Goal: Obtain resource: Download file/media

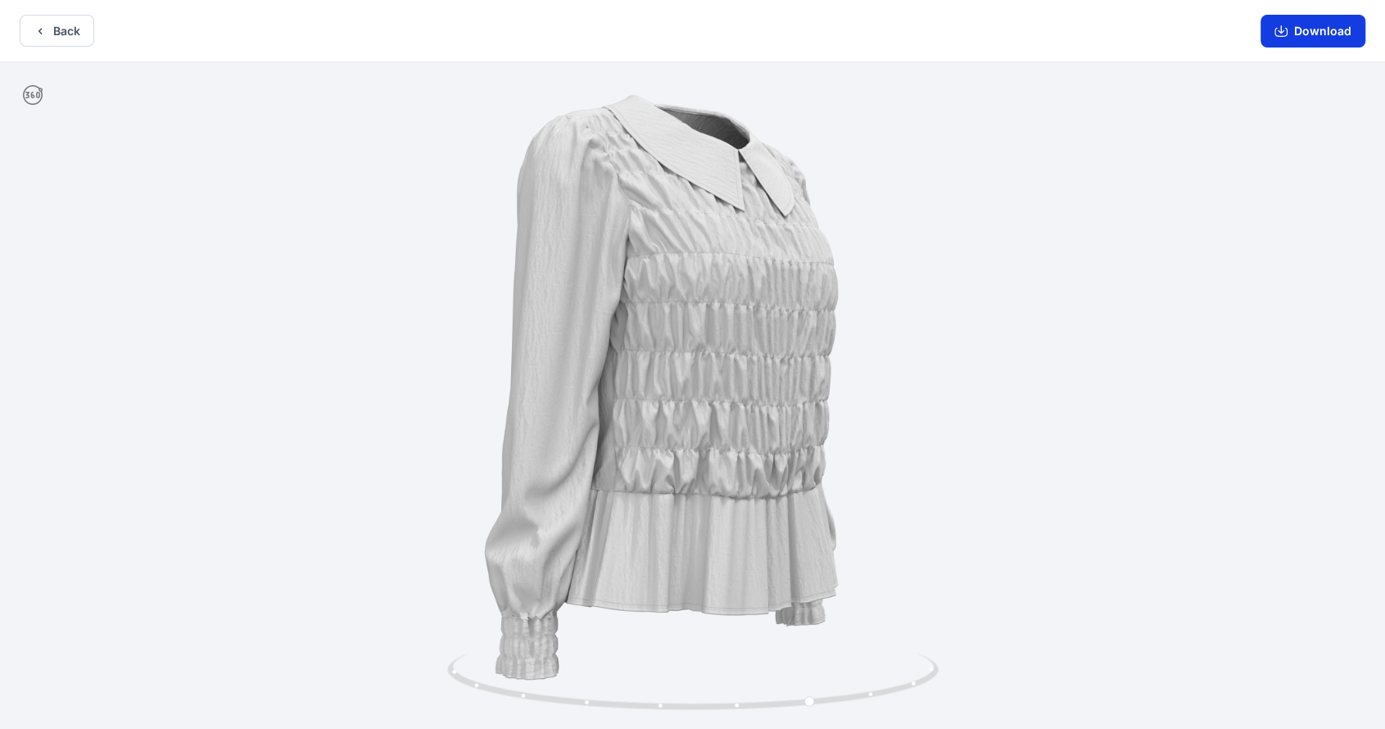
click at [1349, 34] on button "Download" at bounding box center [1313, 31] width 105 height 33
click at [60, 34] on button "Back" at bounding box center [57, 31] width 75 height 32
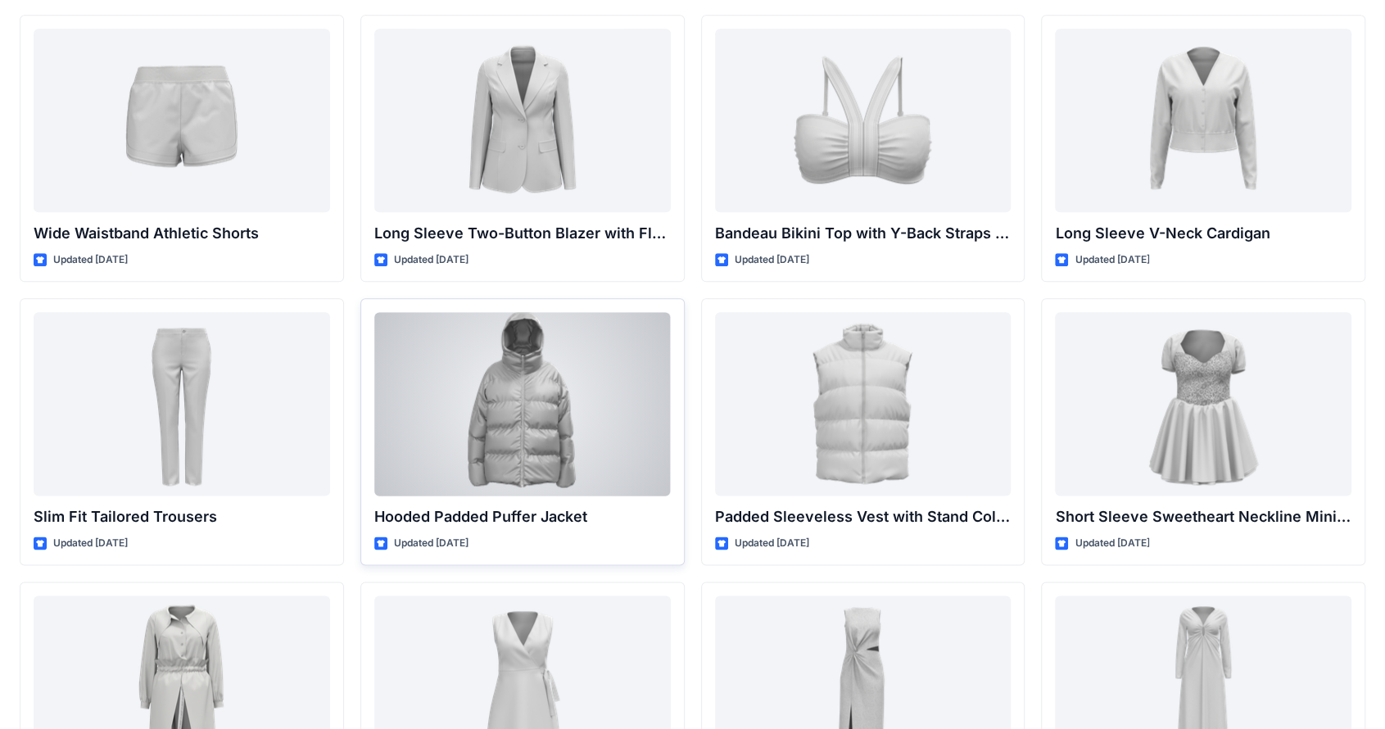
scroll to position [1280, 0]
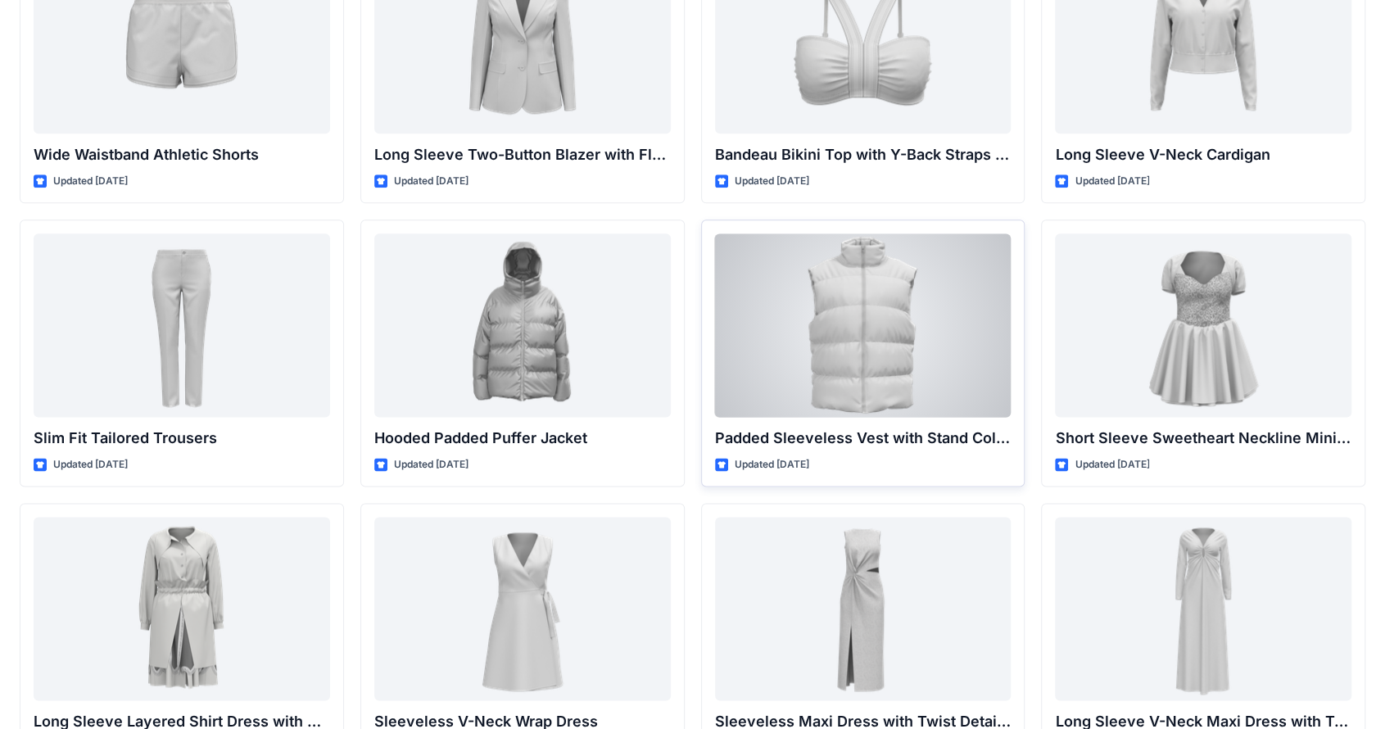
click at [914, 396] on div at bounding box center [863, 326] width 297 height 184
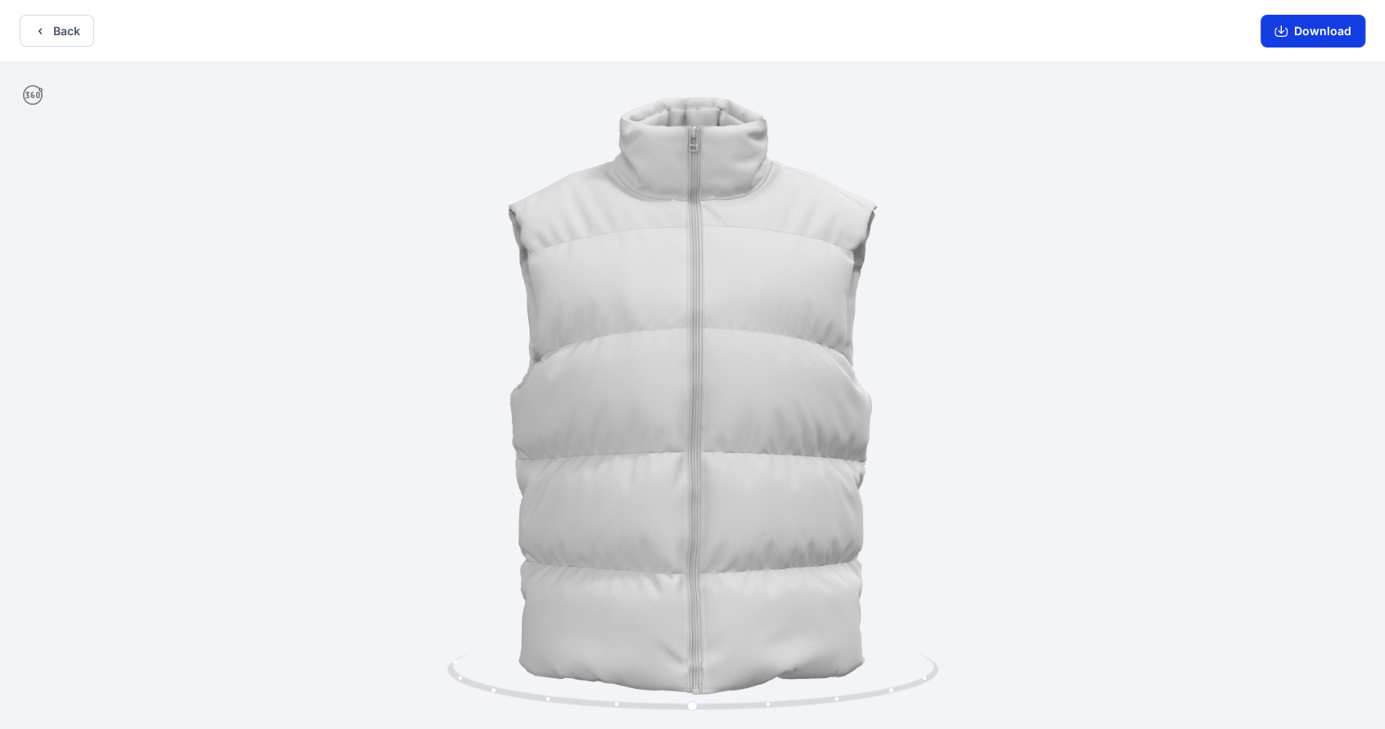
click at [1324, 43] on button "Download" at bounding box center [1313, 31] width 105 height 33
click at [44, 29] on icon "button" at bounding box center [40, 31] width 13 height 13
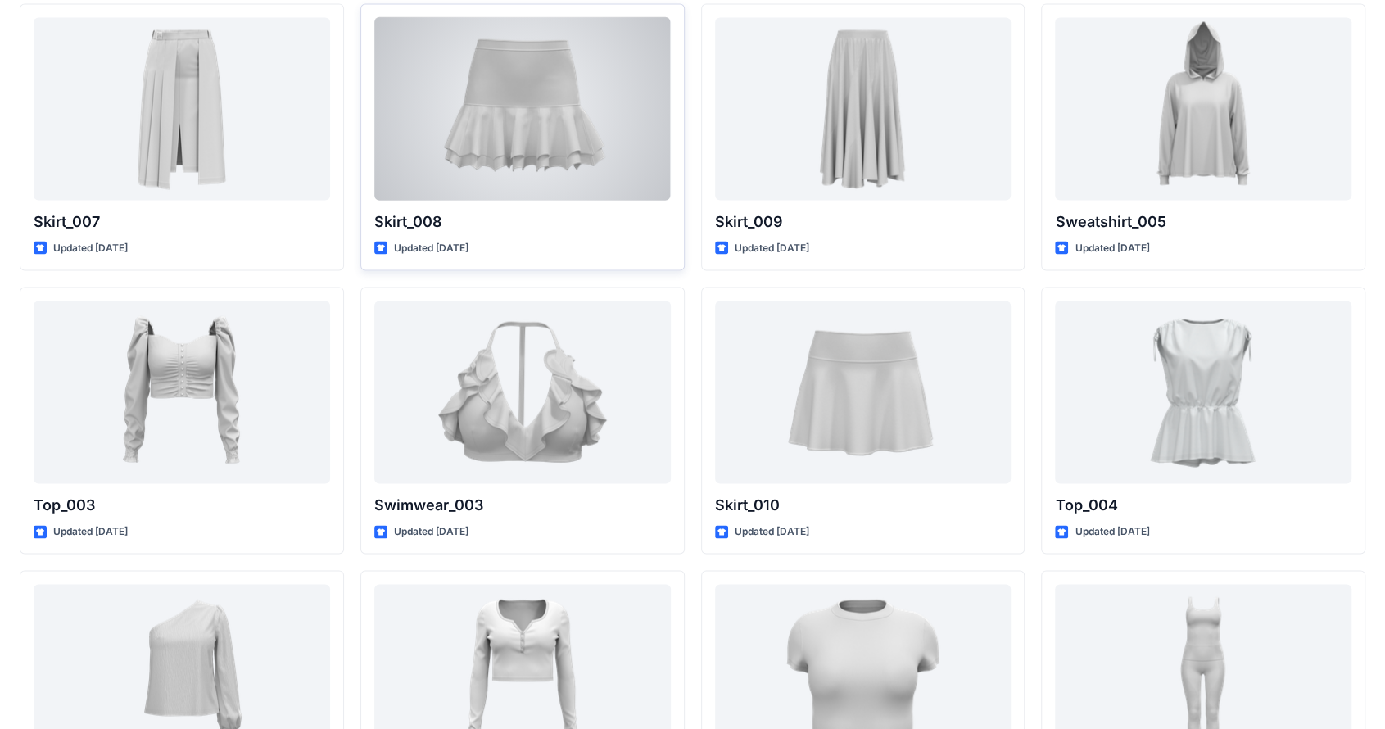
scroll to position [6187, 0]
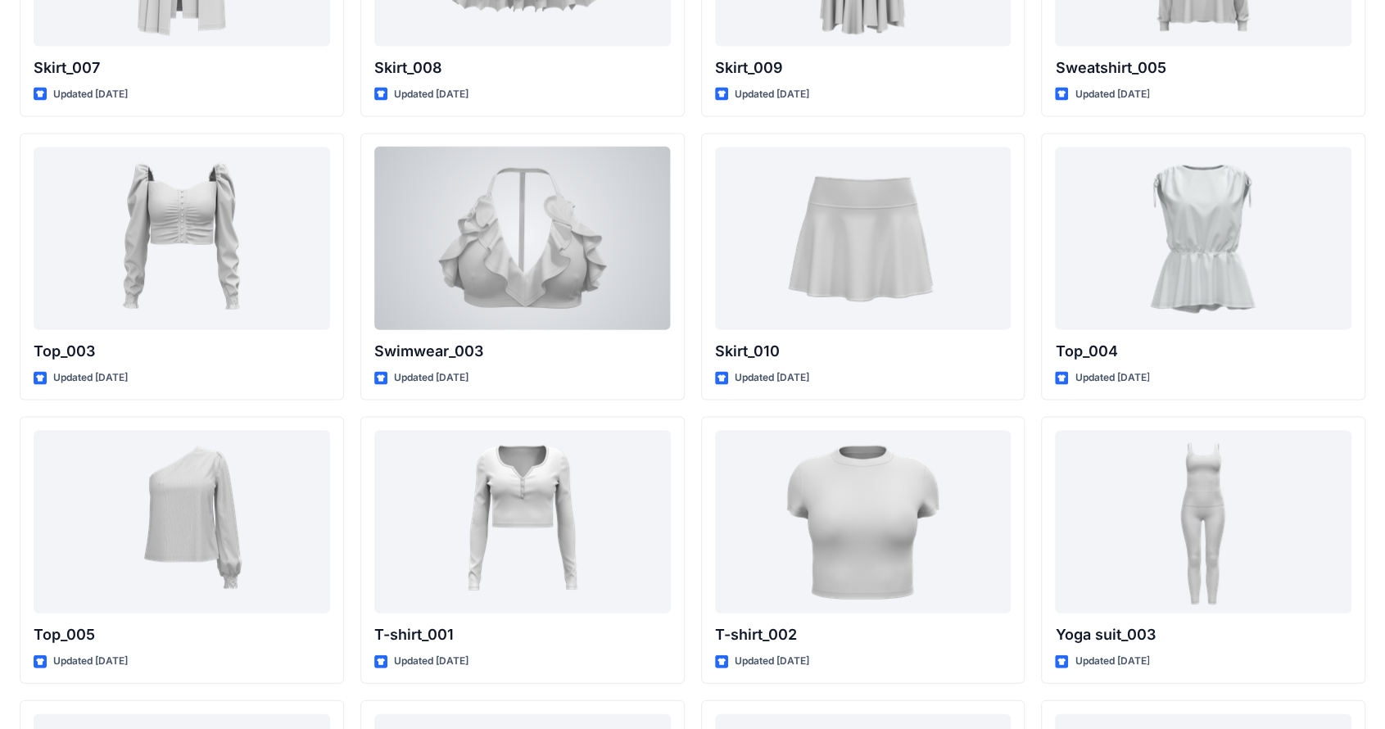
drag, startPoint x: 556, startPoint y: 246, endPoint x: 555, endPoint y: 236, distance: 9.9
click at [555, 244] on div at bounding box center [522, 239] width 297 height 184
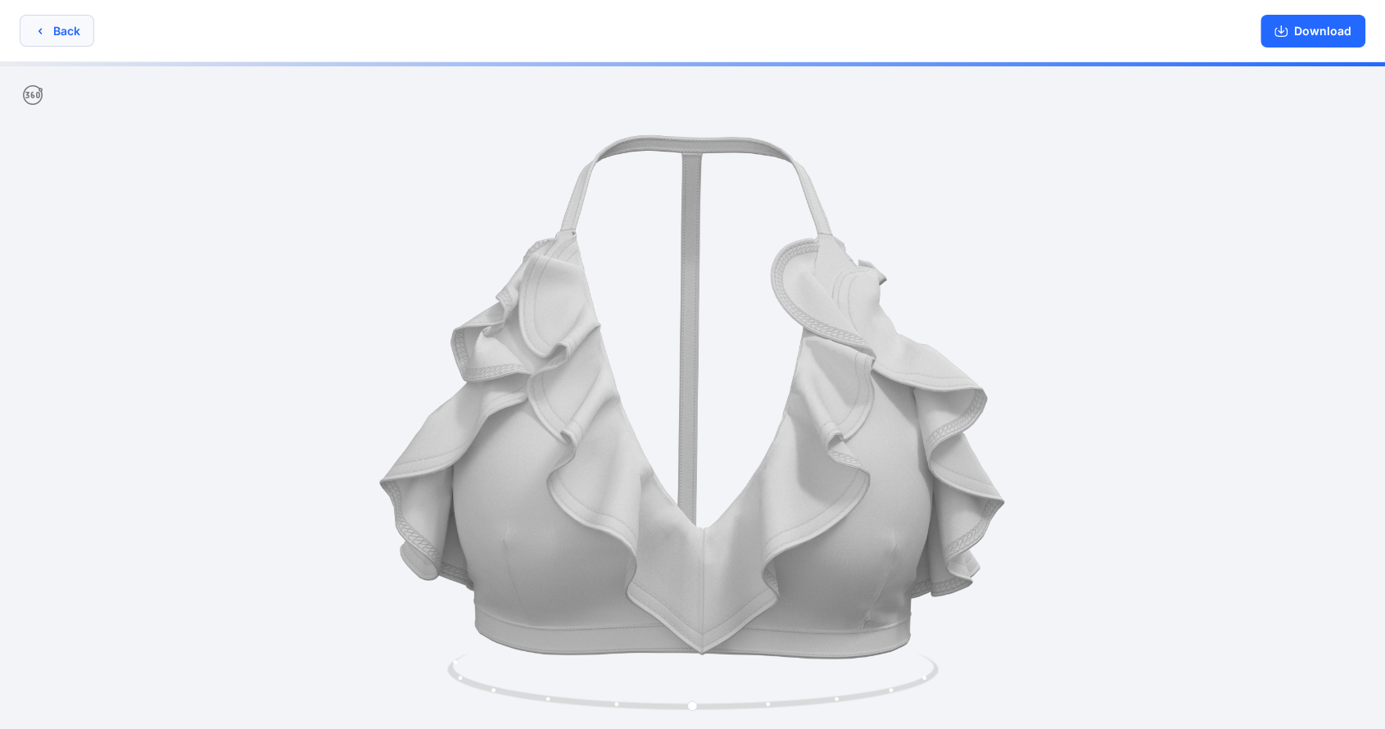
click at [72, 34] on button "Back" at bounding box center [57, 31] width 75 height 32
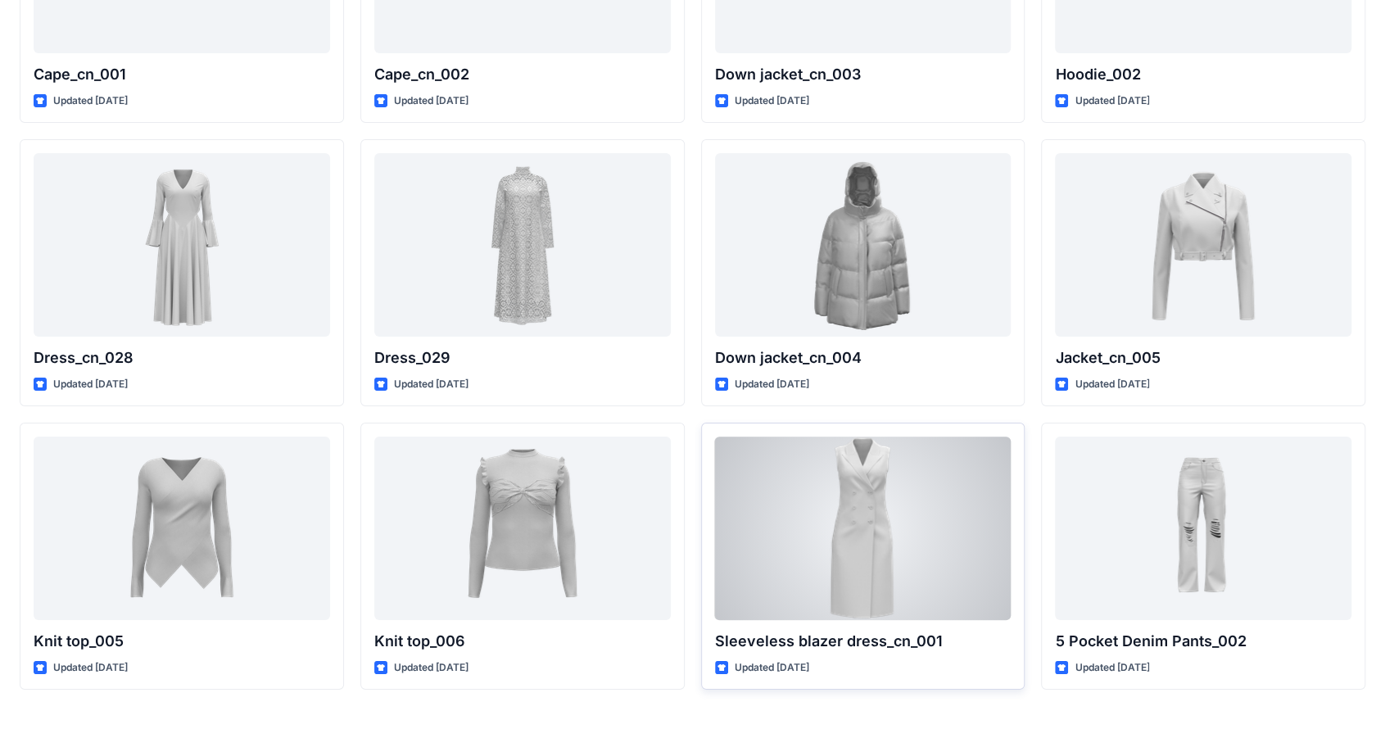
scroll to position [7919, 0]
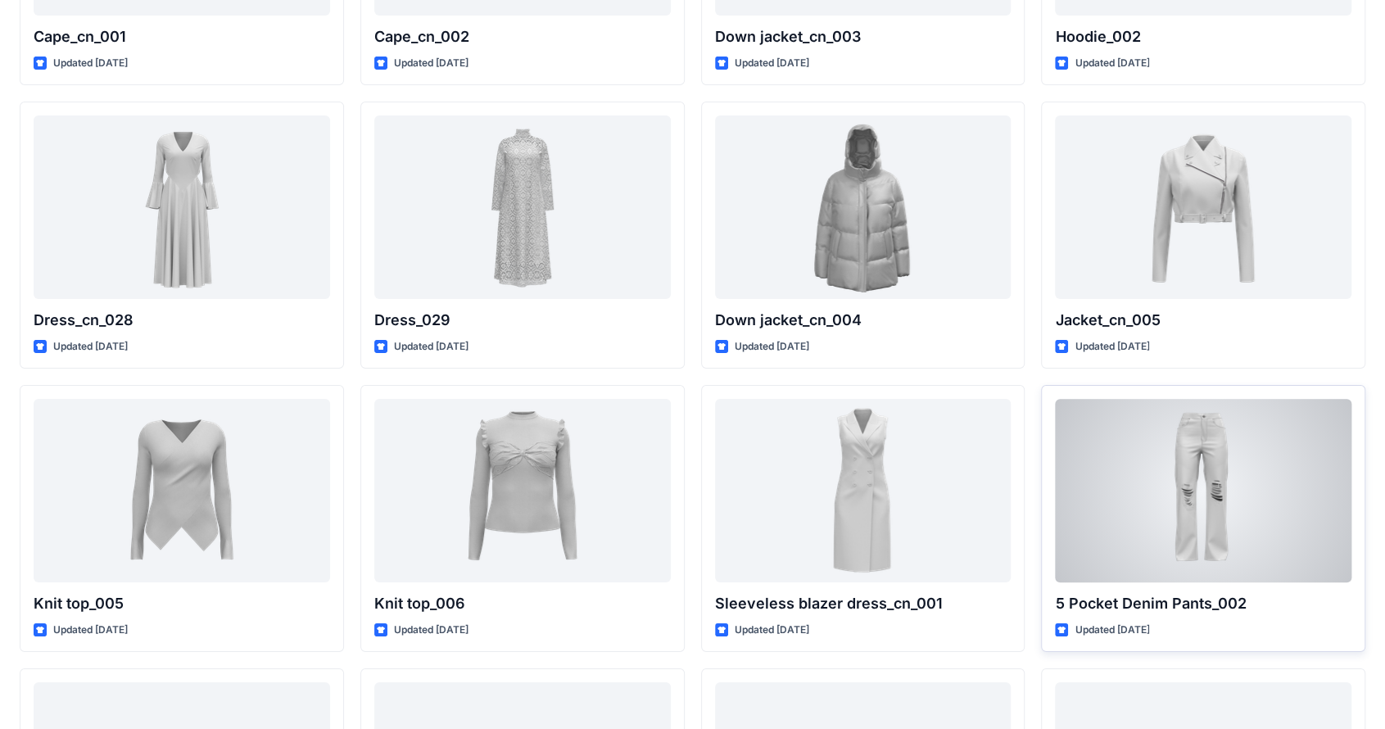
click at [1217, 543] on div at bounding box center [1203, 491] width 297 height 184
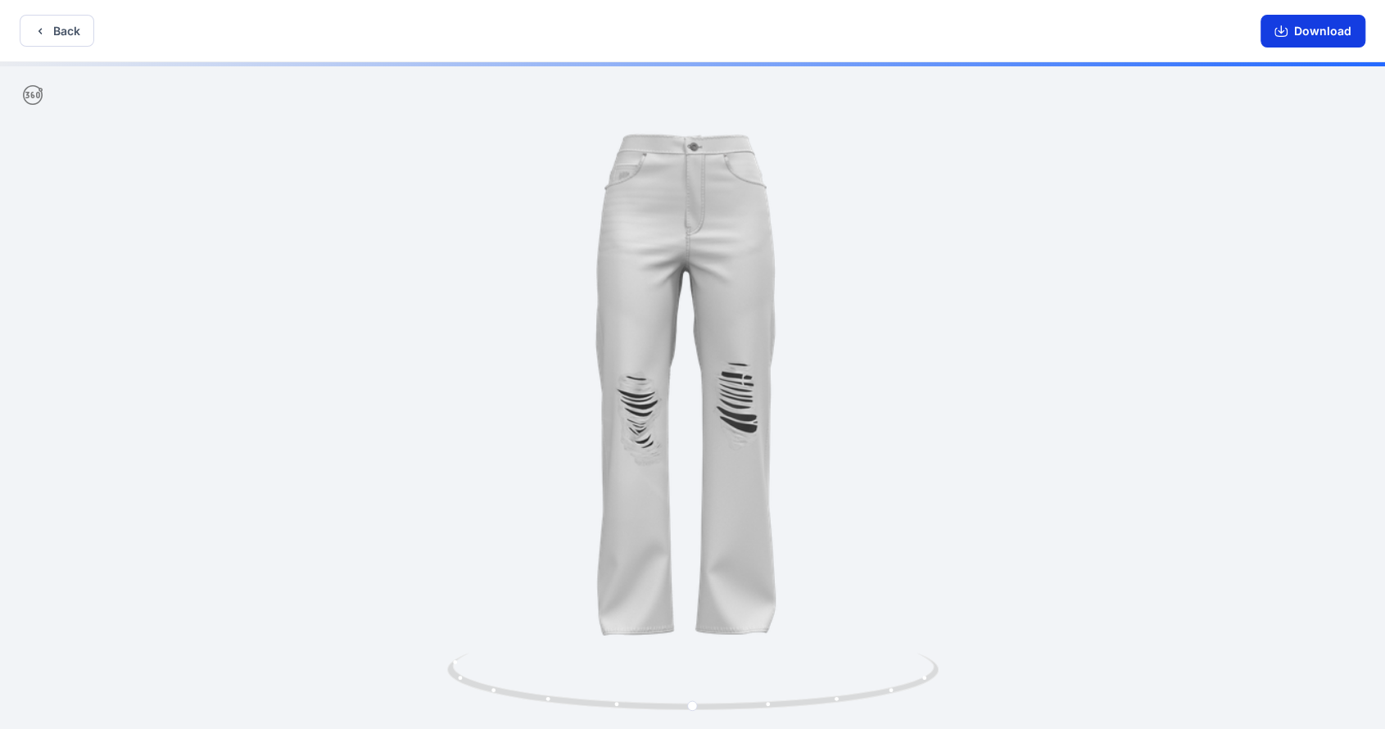
click at [1291, 40] on button "Download" at bounding box center [1313, 31] width 105 height 33
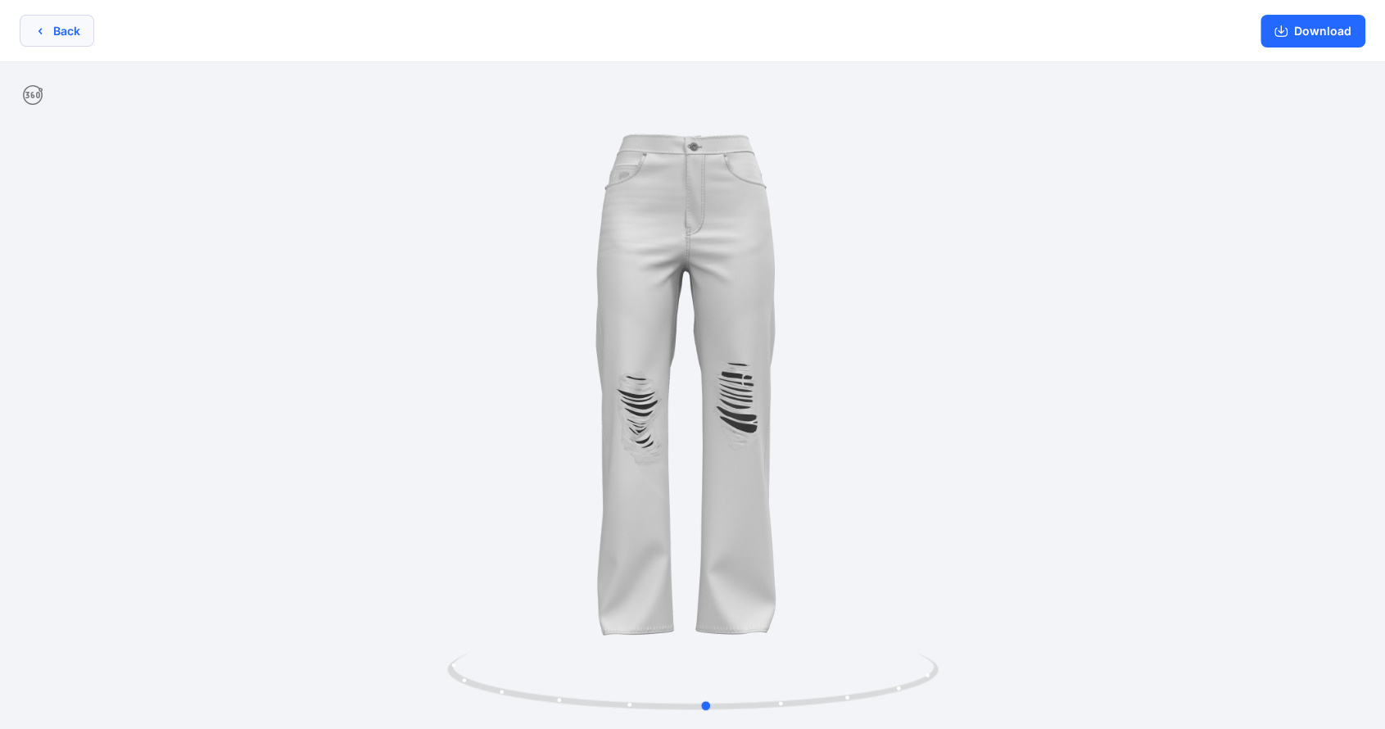
click at [75, 33] on button "Back" at bounding box center [57, 31] width 75 height 32
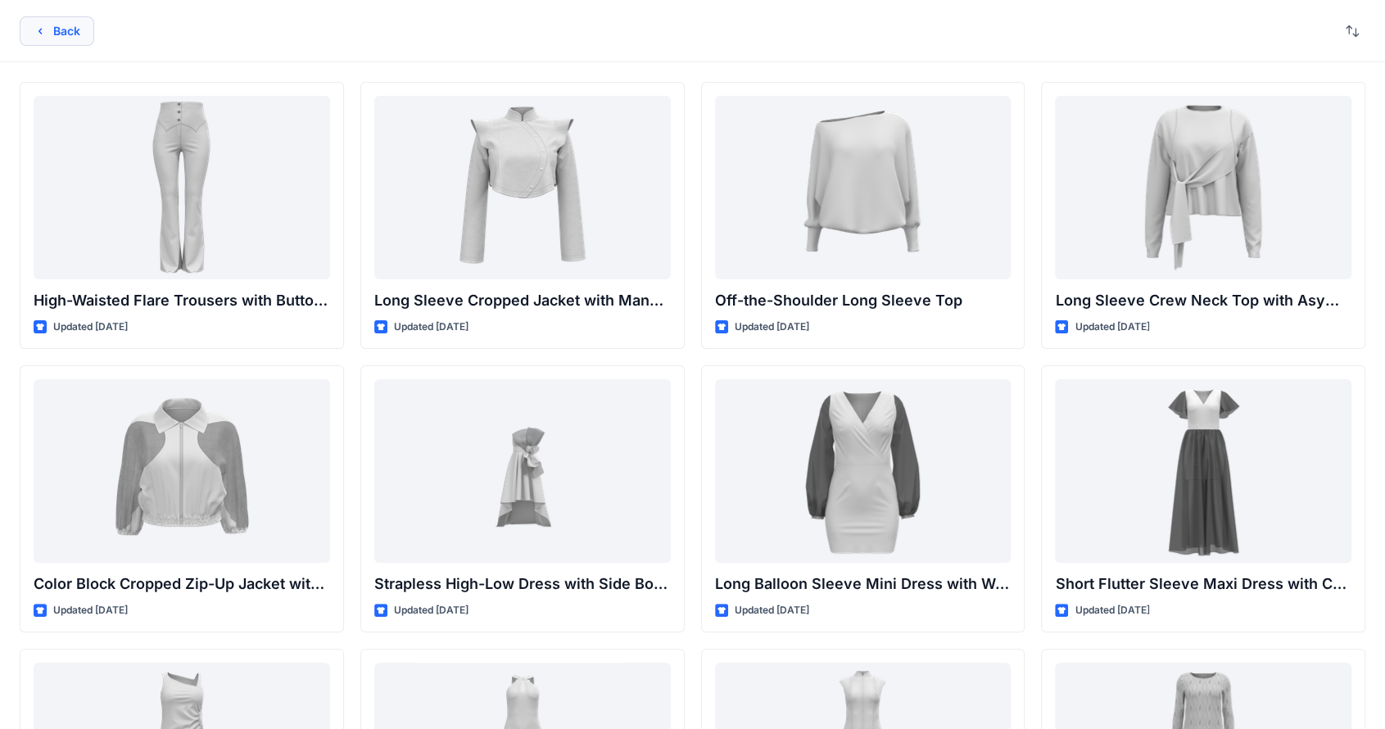
click at [69, 36] on button "Back" at bounding box center [57, 30] width 75 height 29
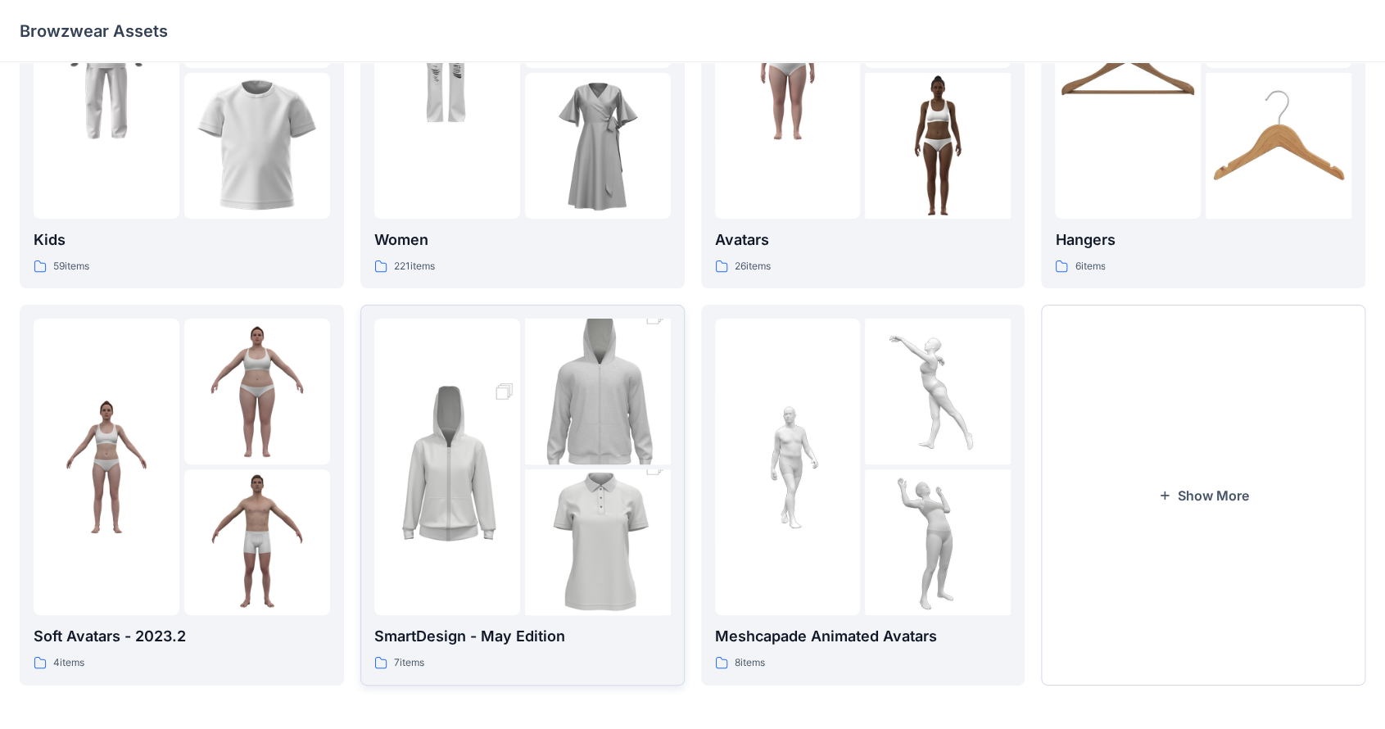
scroll to position [175, 0]
click at [506, 453] on img at bounding box center [447, 465] width 146 height 219
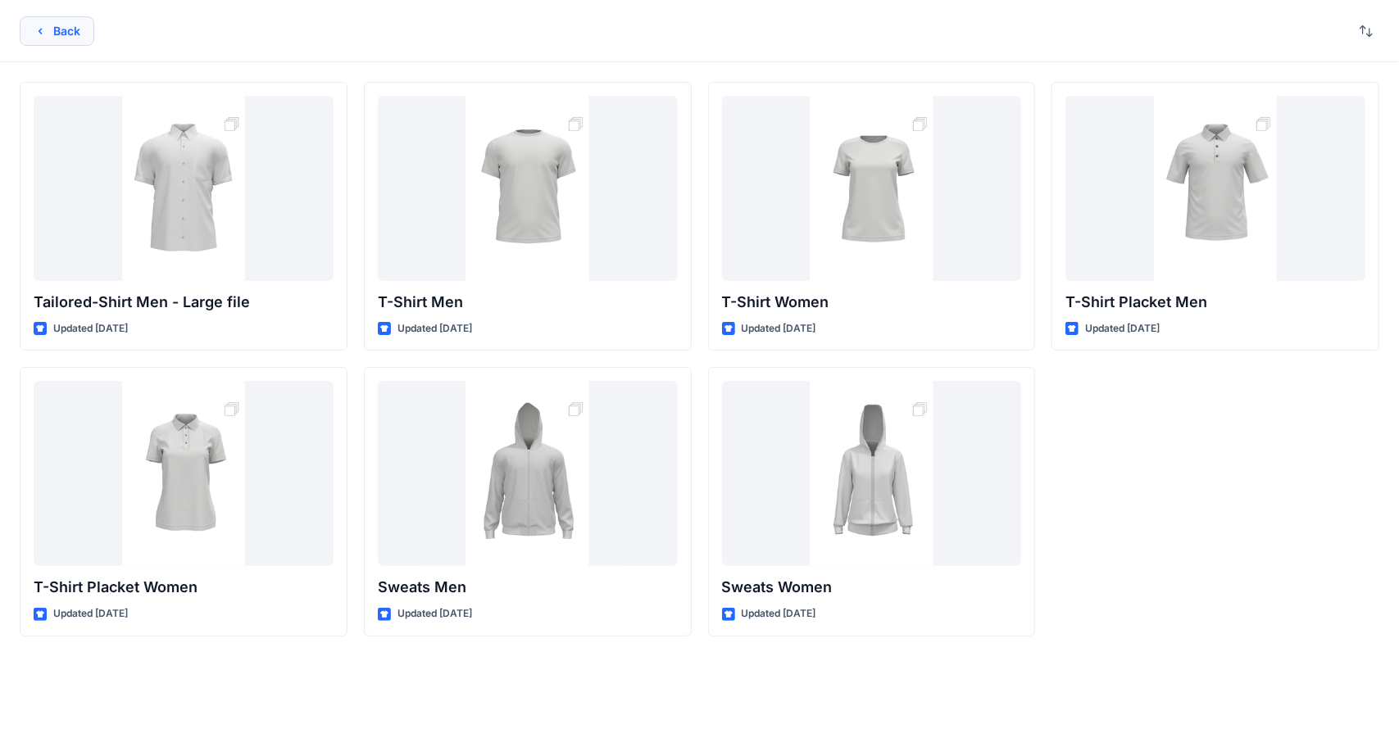
click at [62, 31] on button "Back" at bounding box center [57, 30] width 75 height 29
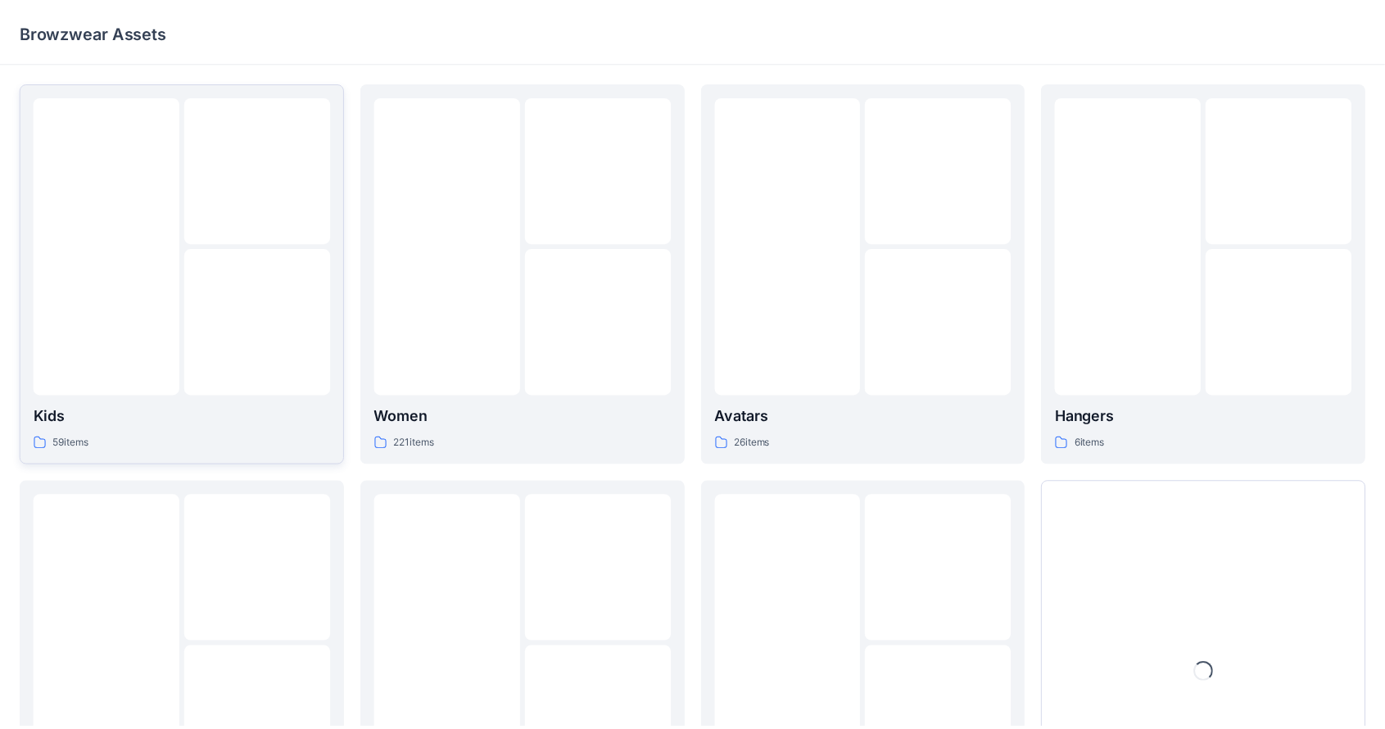
scroll to position [175, 0]
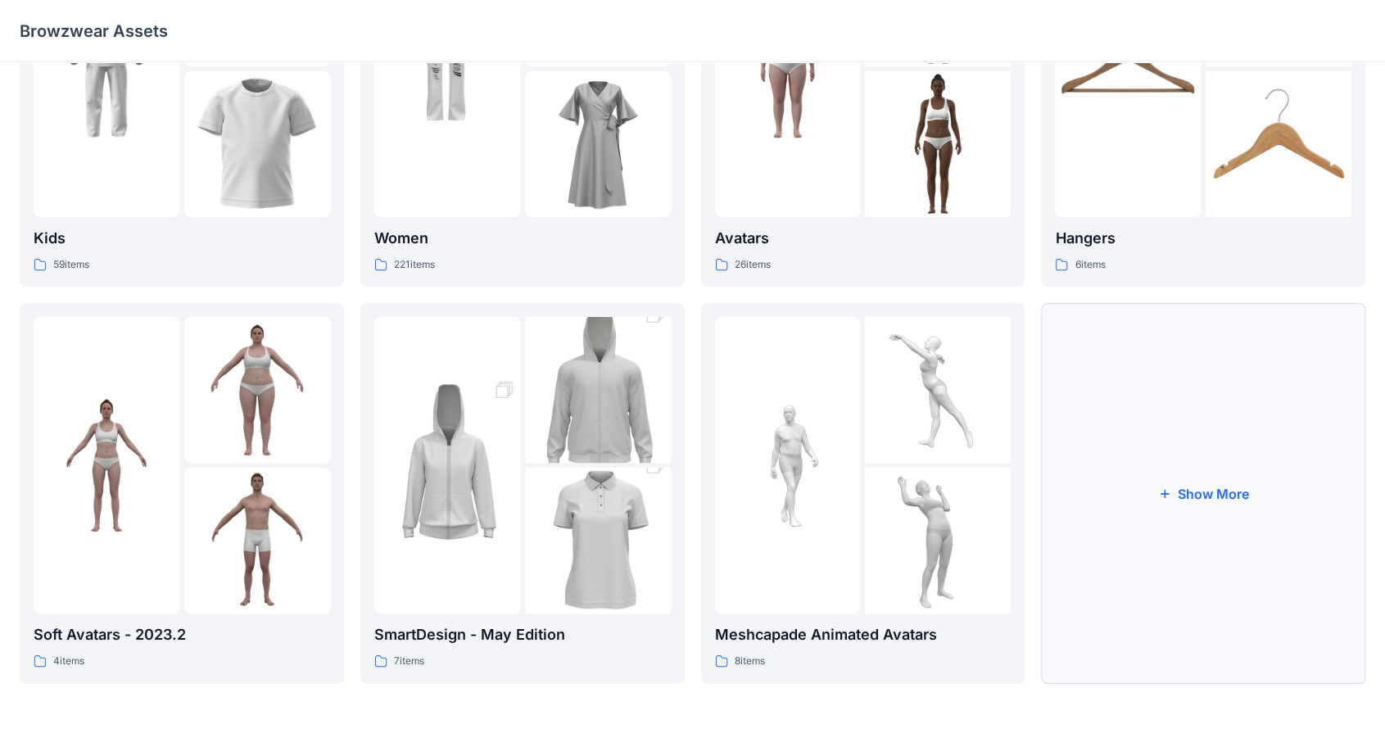
click at [1187, 559] on button "Show More" at bounding box center [1203, 493] width 324 height 380
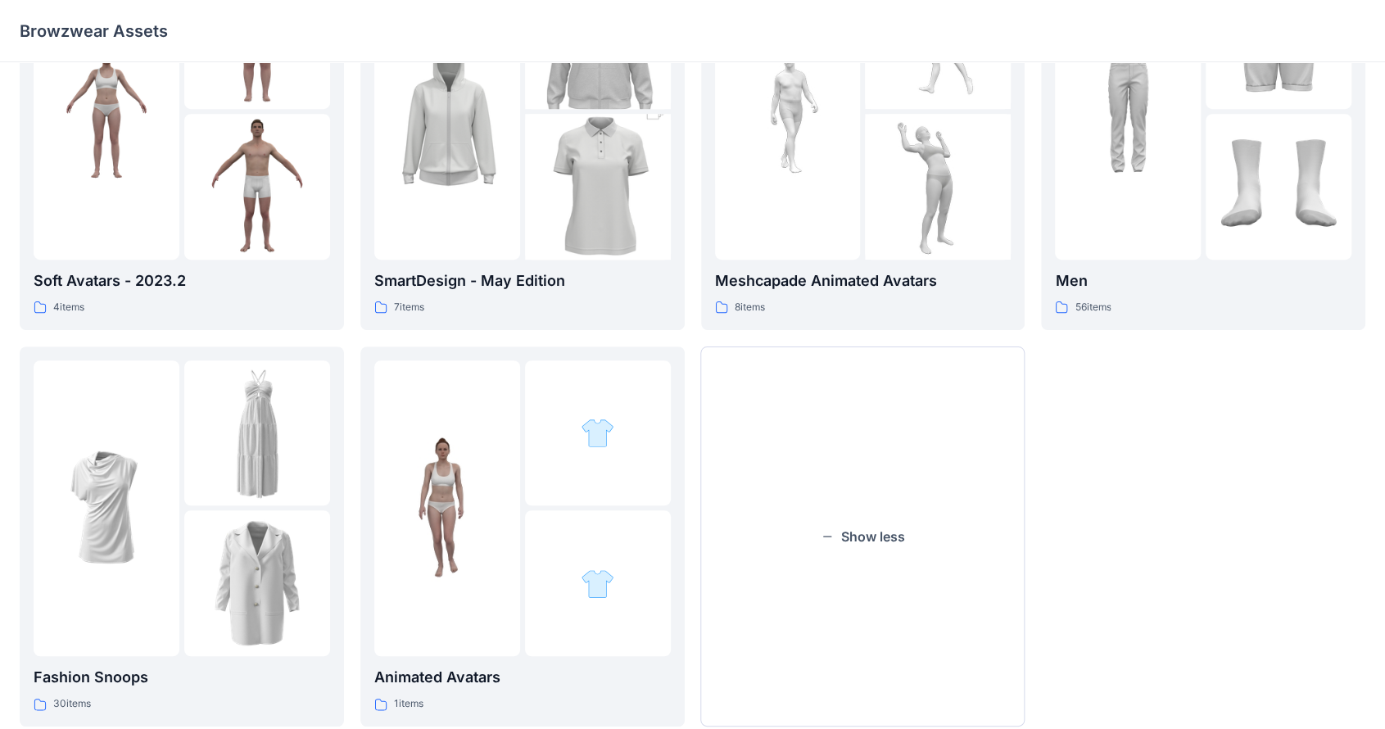
scroll to position [572, 0]
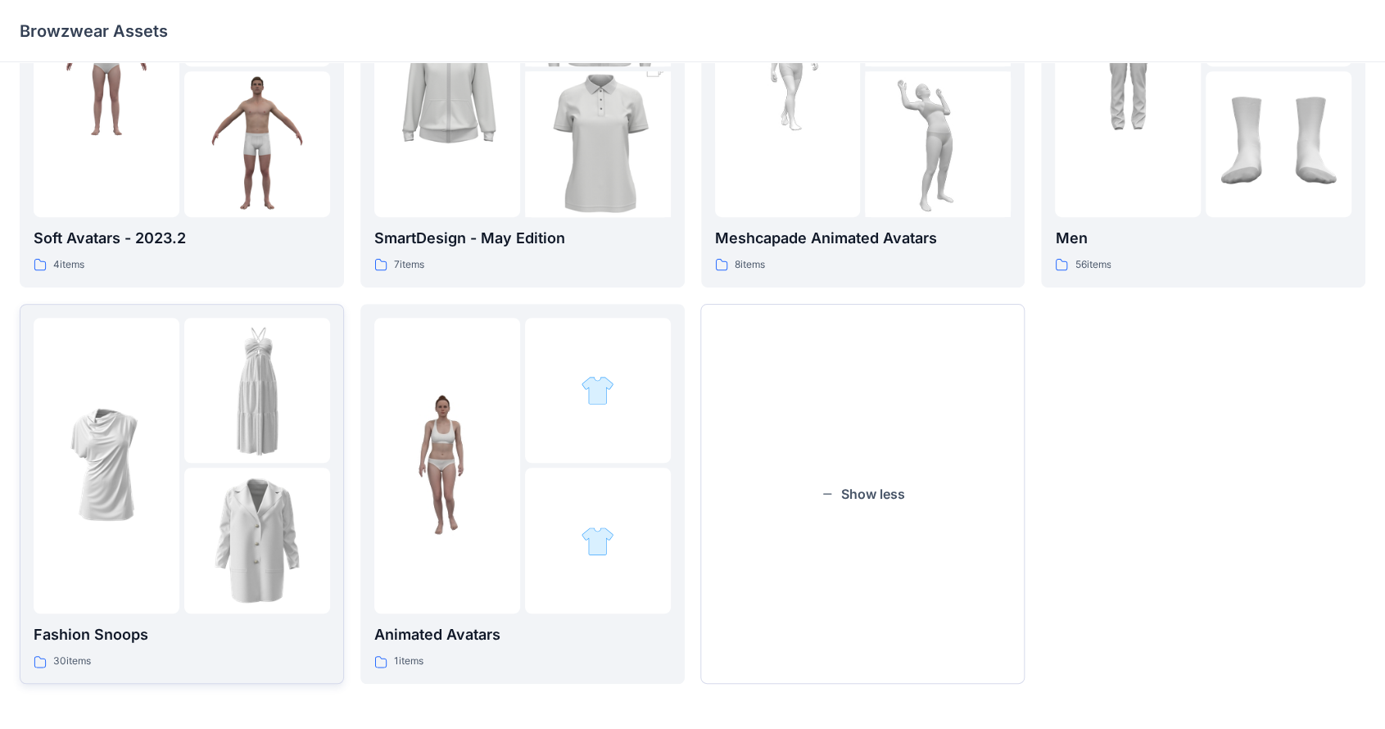
click at [274, 487] on img at bounding box center [257, 541] width 146 height 146
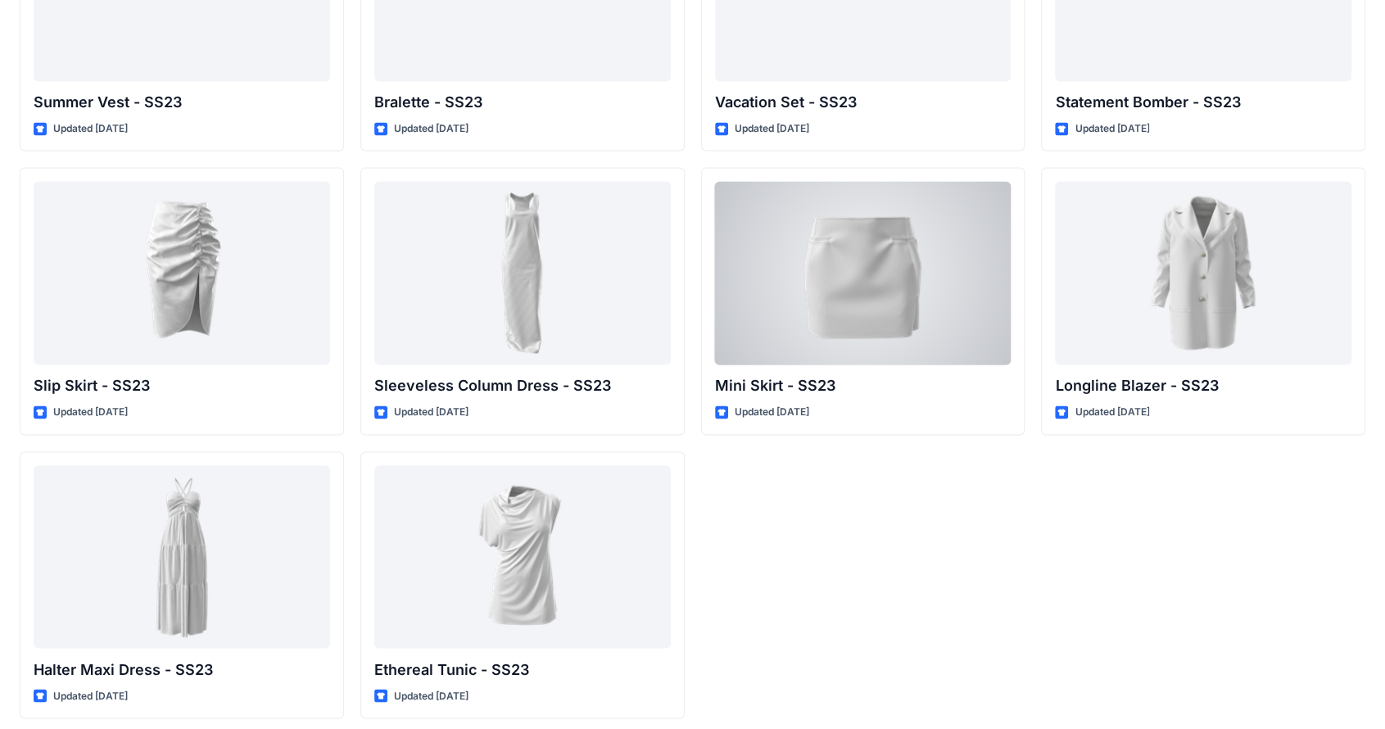
scroll to position [1624, 0]
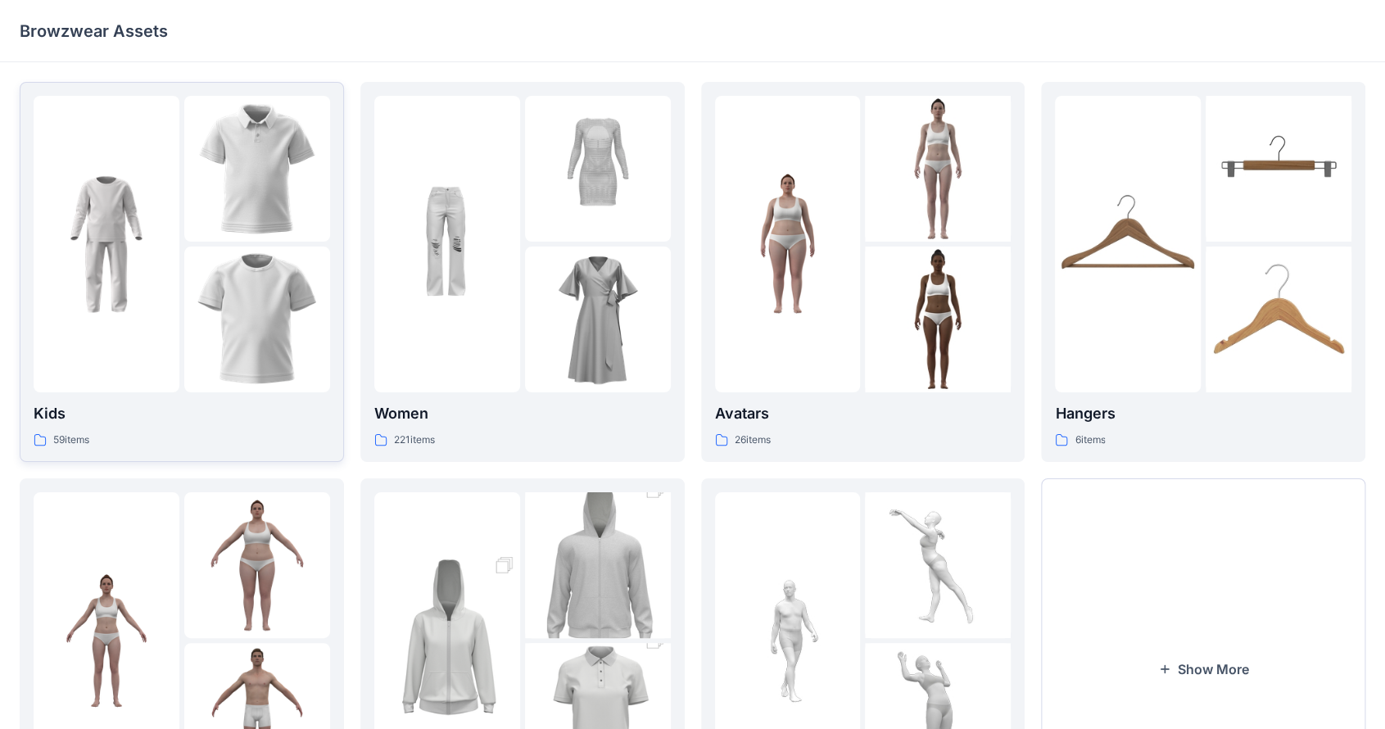
click at [175, 371] on div at bounding box center [107, 244] width 146 height 297
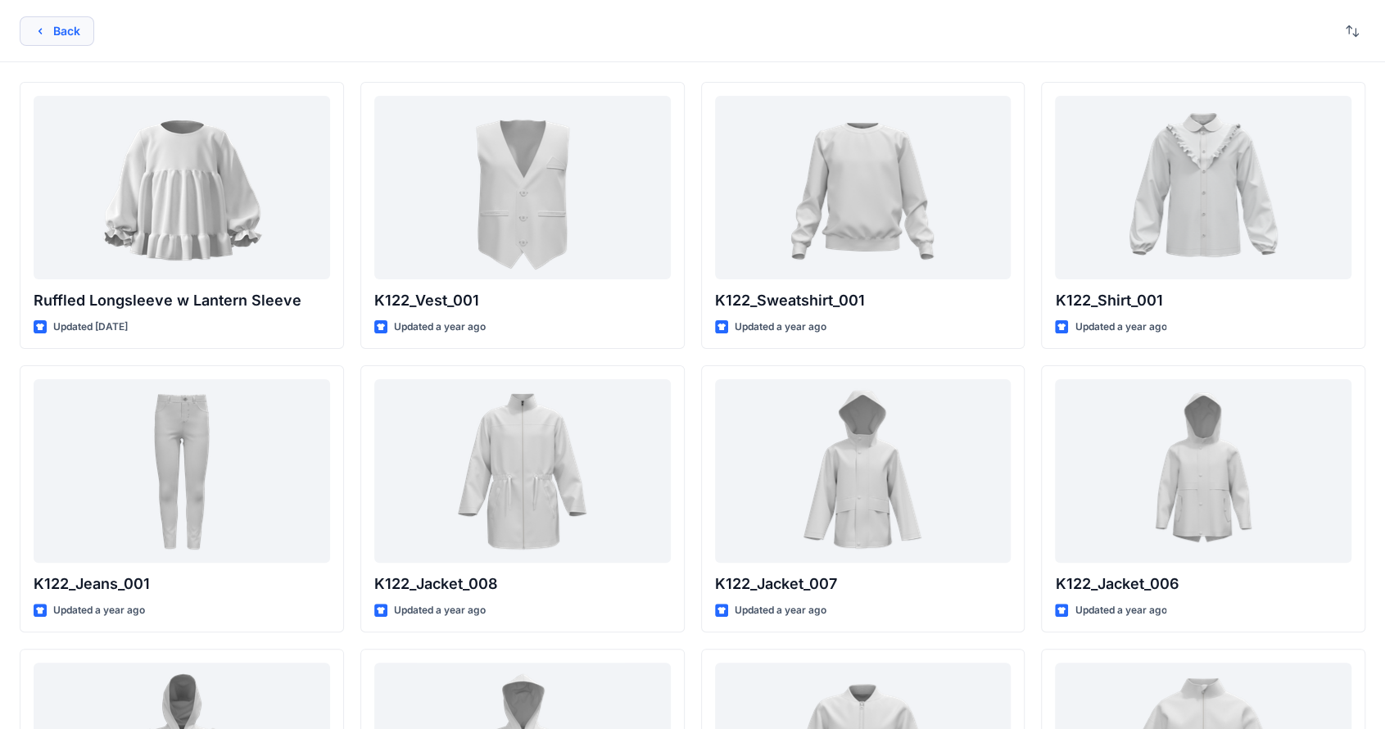
click at [45, 40] on button "Back" at bounding box center [57, 30] width 75 height 29
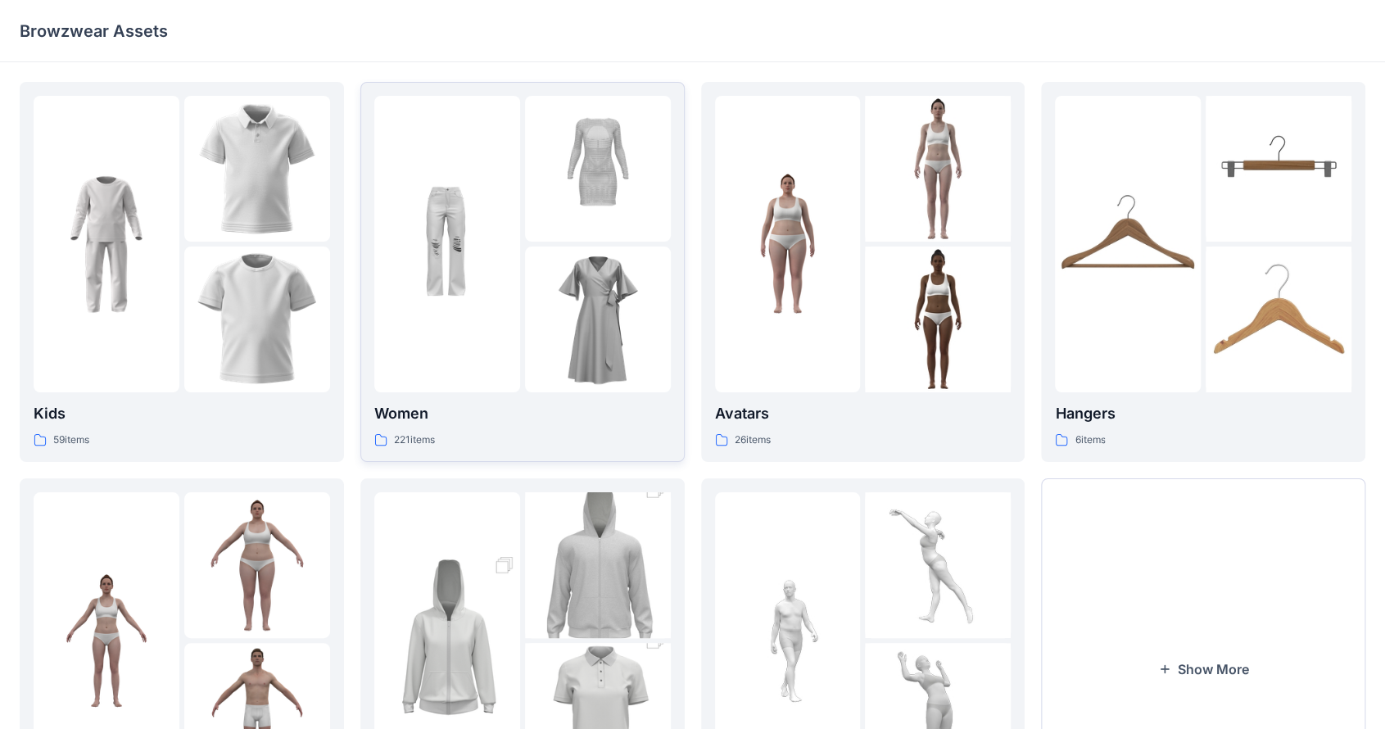
click at [510, 320] on div at bounding box center [447, 244] width 146 height 297
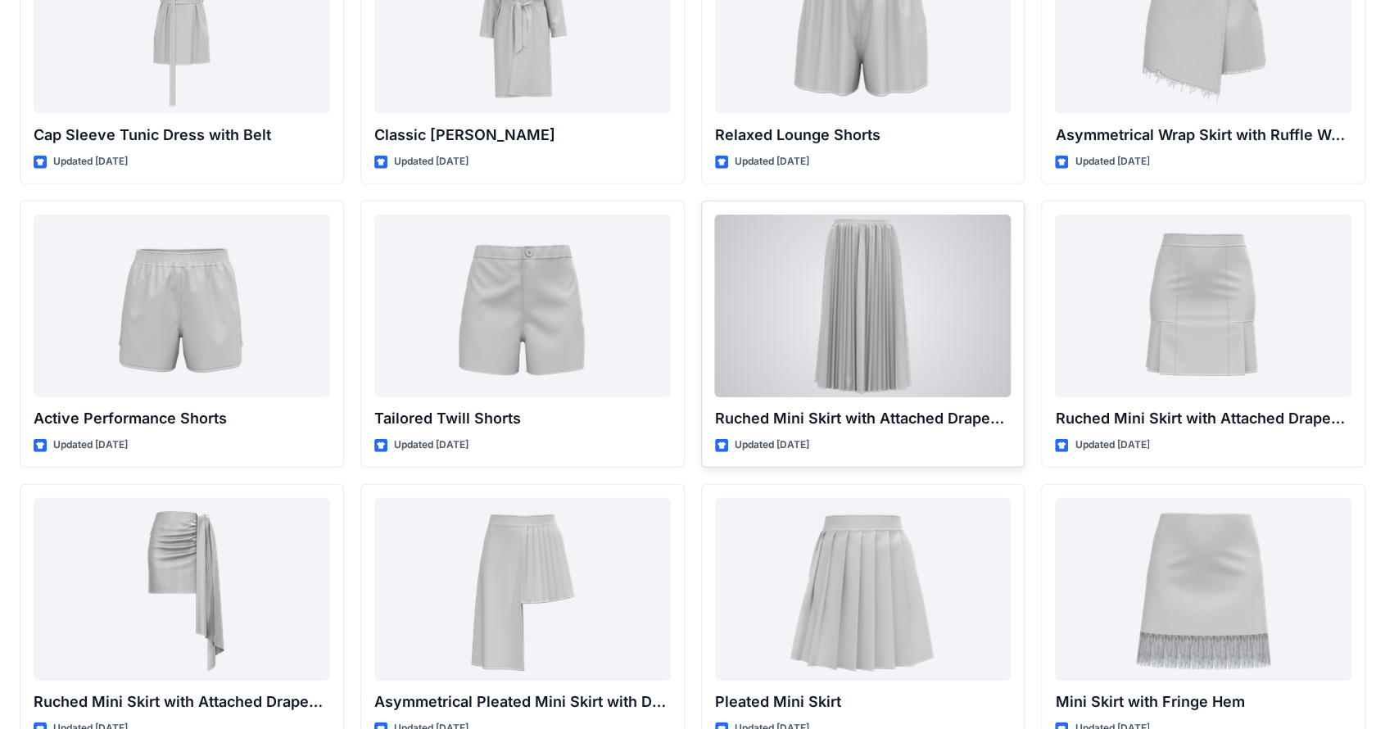
scroll to position [3277, 0]
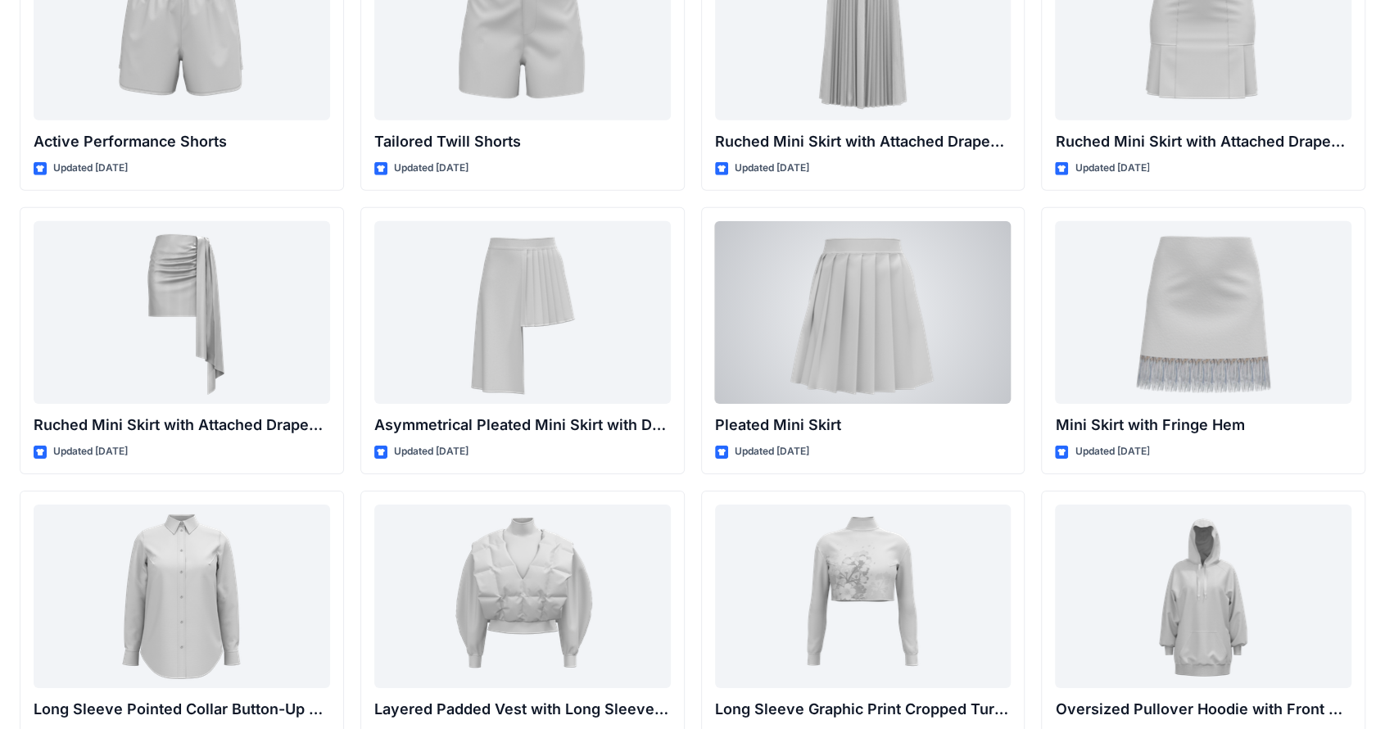
click at [818, 356] on div at bounding box center [863, 313] width 297 height 184
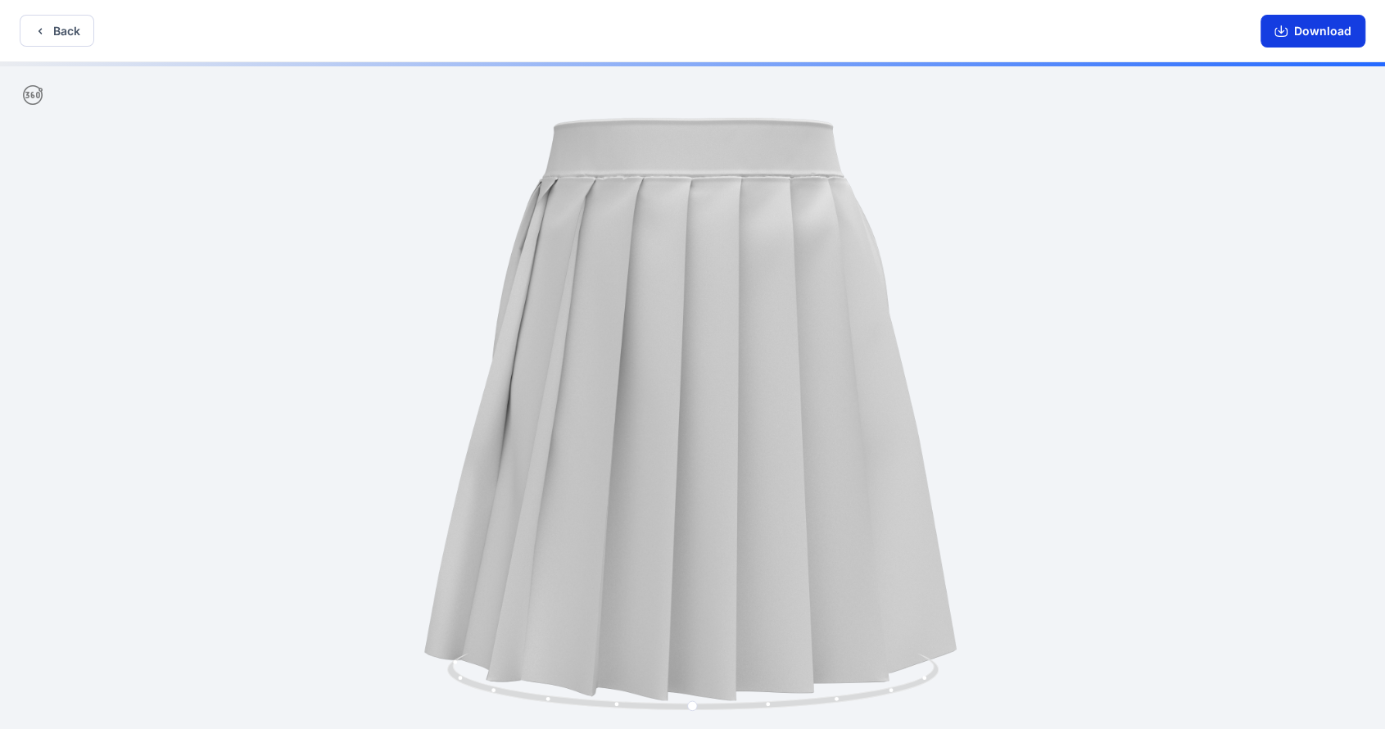
click at [818, 26] on button "Download" at bounding box center [1313, 31] width 105 height 33
